Goal: Transaction & Acquisition: Book appointment/travel/reservation

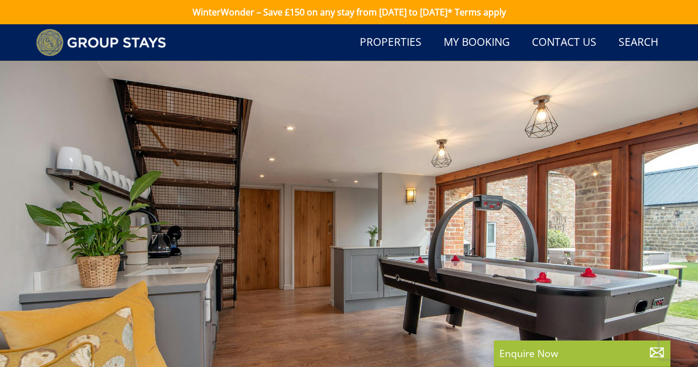
scroll to position [386, 0]
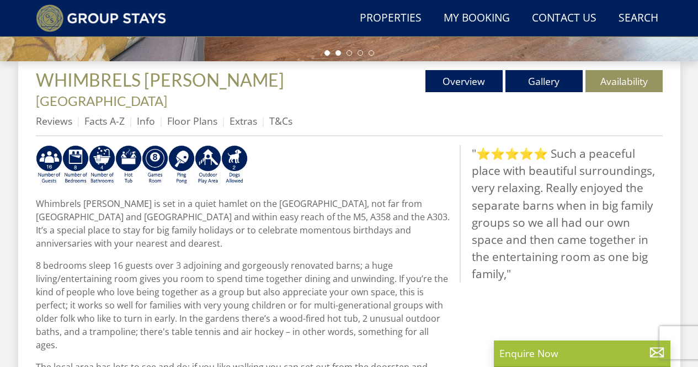
click at [337, 54] on li at bounding box center [339, 53] width 6 height 6
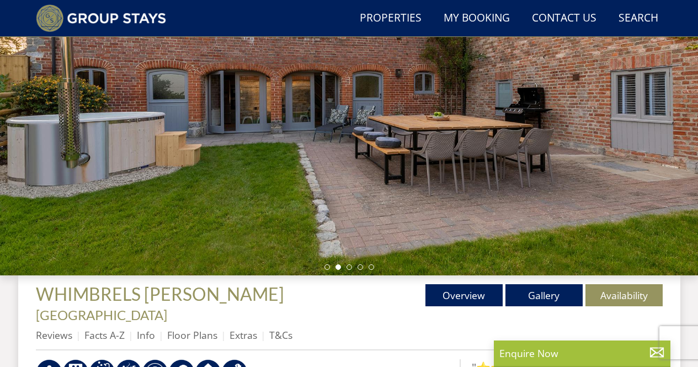
scroll to position [166, 0]
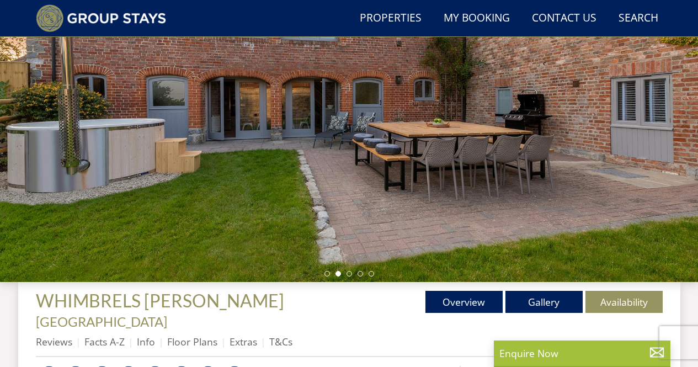
click at [345, 275] on ul at bounding box center [349, 274] width 50 height 6
click at [350, 274] on li at bounding box center [350, 274] width 6 height 6
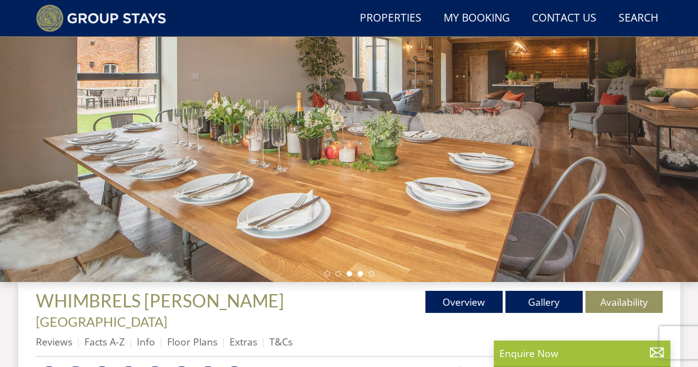
click at [359, 275] on li at bounding box center [361, 274] width 6 height 6
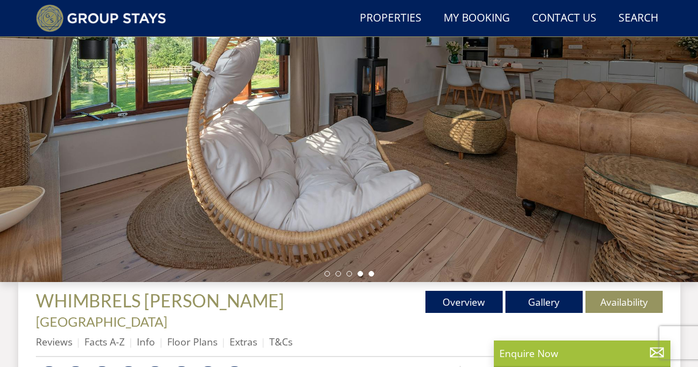
click at [370, 271] on li at bounding box center [372, 274] width 6 height 6
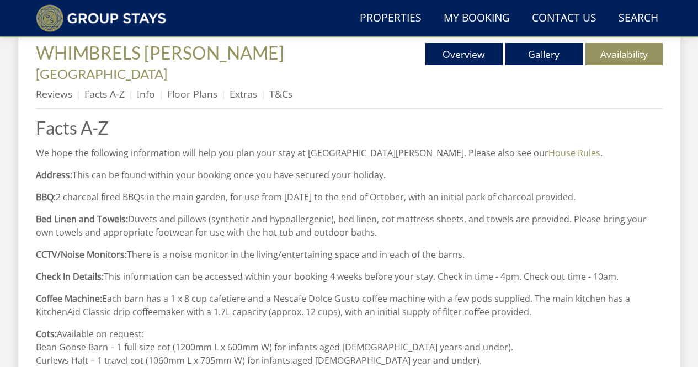
scroll to position [276, 0]
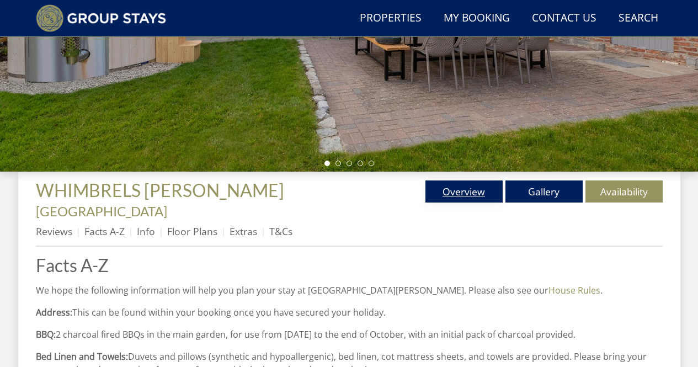
click at [448, 191] on link "Overview" at bounding box center [463, 191] width 77 height 22
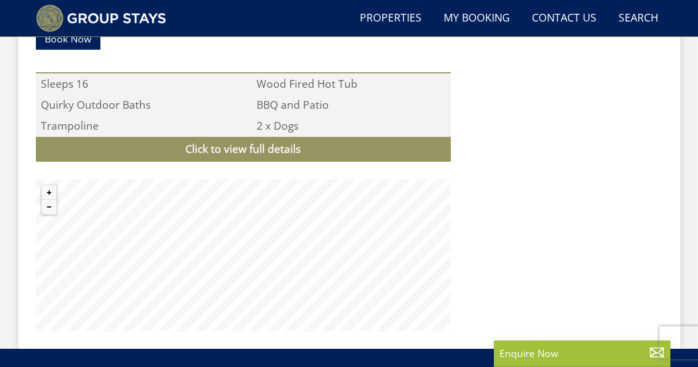
scroll to position [1007, 0]
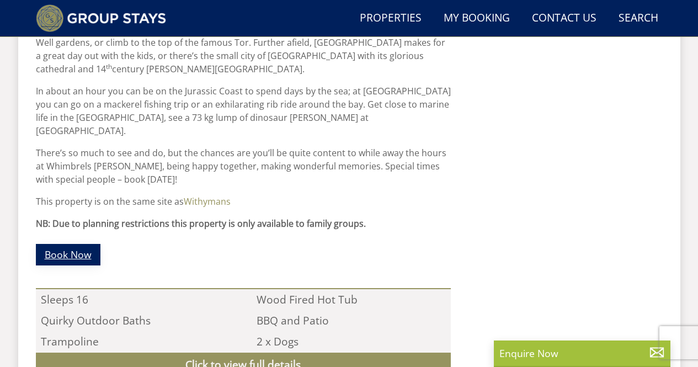
click at [94, 244] on link "Book Now" at bounding box center [68, 255] width 65 height 22
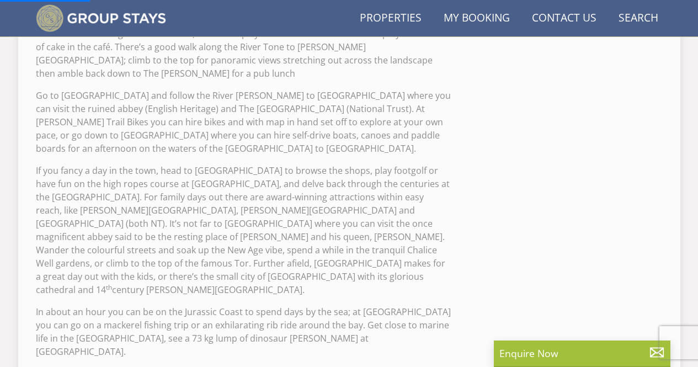
scroll to position [632, 0]
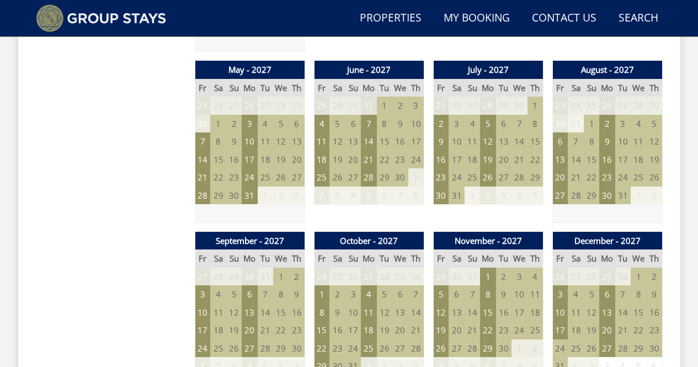
scroll to position [1269, 0]
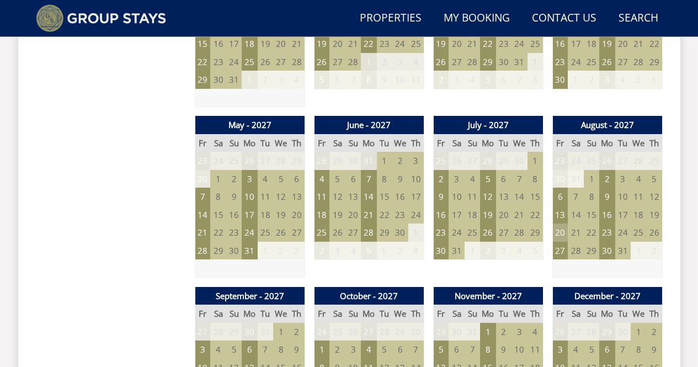
click at [564, 223] on td "20" at bounding box center [559, 232] width 15 height 18
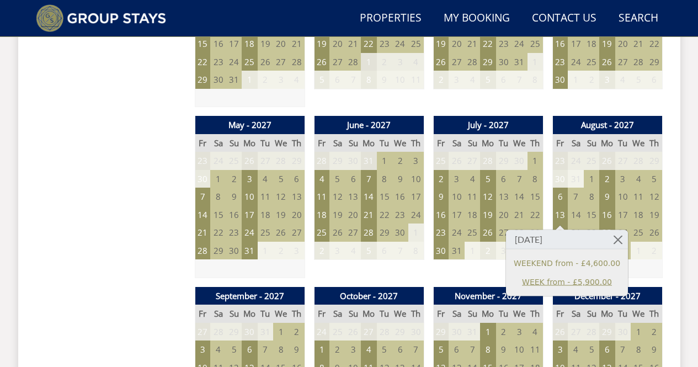
click at [590, 283] on link "WEEK from - £5,900.00" at bounding box center [567, 282] width 107 height 12
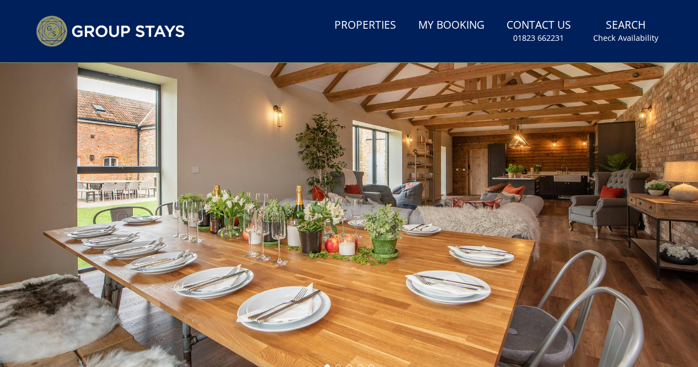
scroll to position [166, 0]
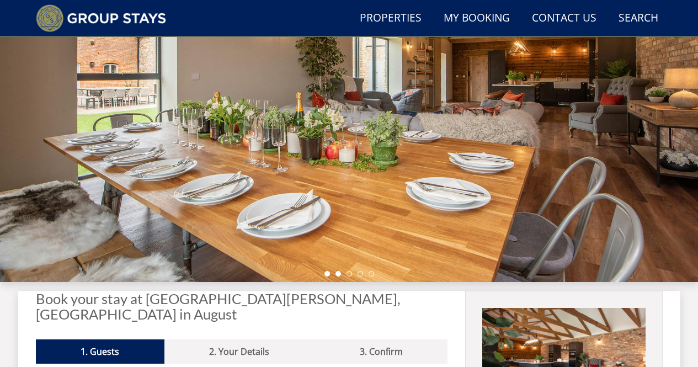
click at [336, 273] on li at bounding box center [339, 274] width 6 height 6
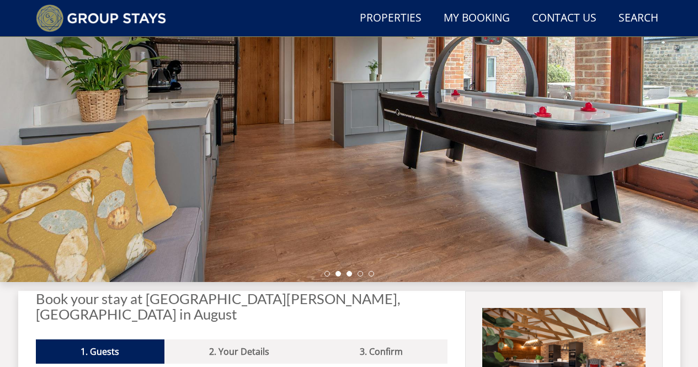
click at [348, 273] on li at bounding box center [350, 274] width 6 height 6
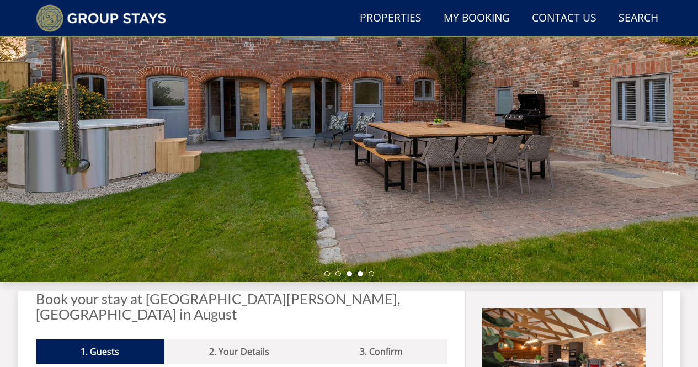
click at [360, 275] on li at bounding box center [361, 274] width 6 height 6
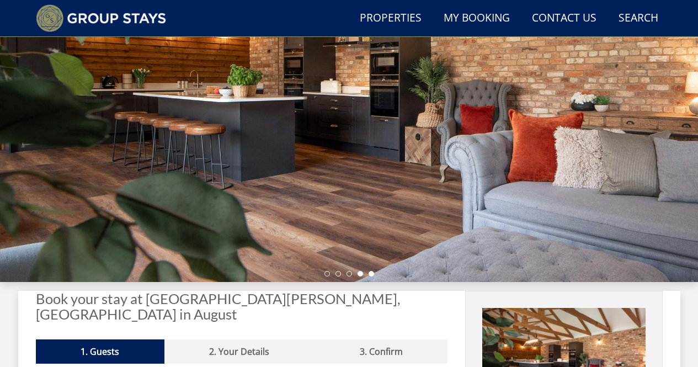
click at [369, 274] on li at bounding box center [372, 274] width 6 height 6
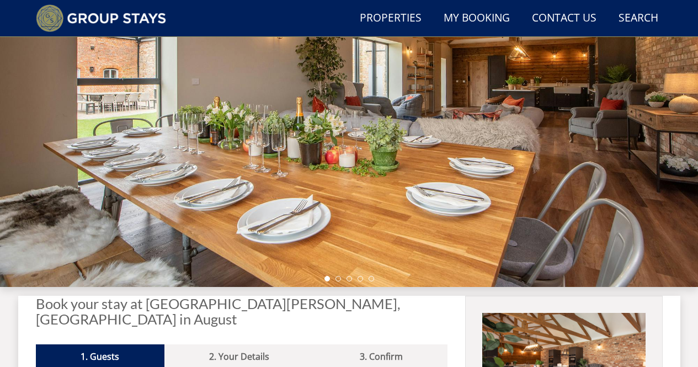
scroll to position [221, 0]
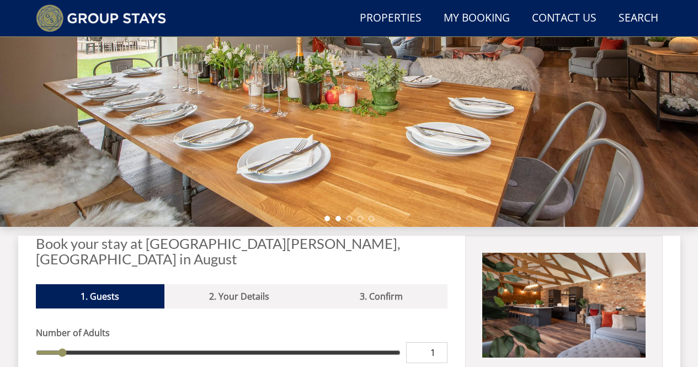
click at [337, 218] on li at bounding box center [339, 219] width 6 height 6
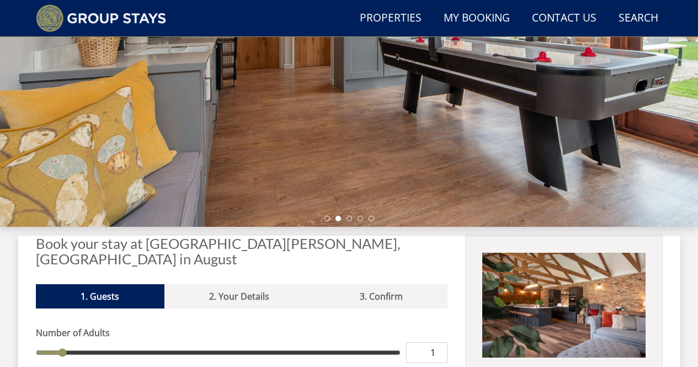
click at [345, 221] on div at bounding box center [349, 34] width 698 height 386
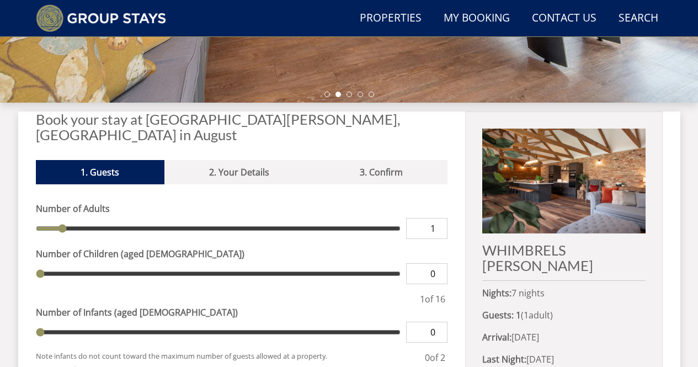
scroll to position [331, 0]
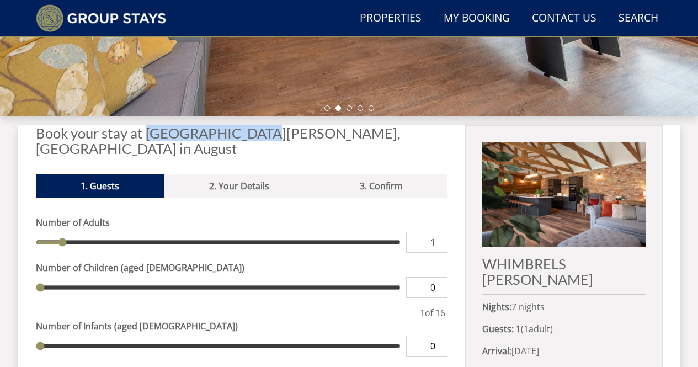
drag, startPoint x: 286, startPoint y: 131, endPoint x: 150, endPoint y: 136, distance: 136.4
click at [150, 136] on h2 "Book your stay at [GEOGRAPHIC_DATA][PERSON_NAME], [GEOGRAPHIC_DATA] in August" at bounding box center [242, 140] width 412 height 31
copy h2 "WHIMBRELS [PERSON_NAME]"
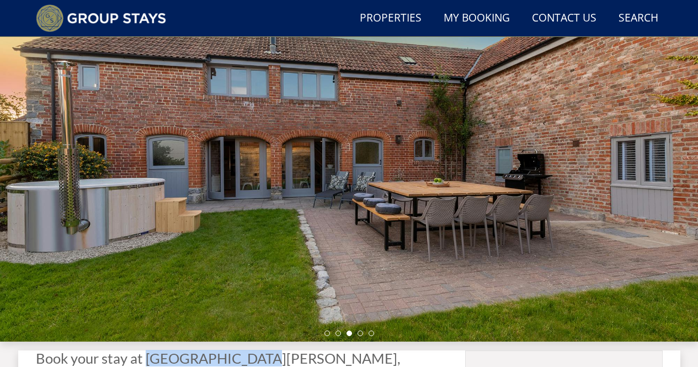
scroll to position [0, 0]
